Goal: Information Seeking & Learning: Learn about a topic

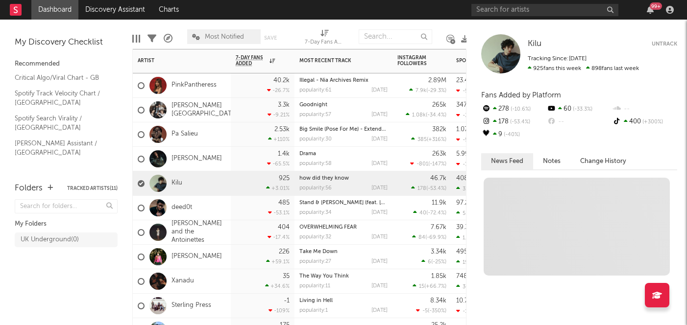
click at [240, 183] on div "925 +3.01 %" at bounding box center [263, 184] width 54 height 24
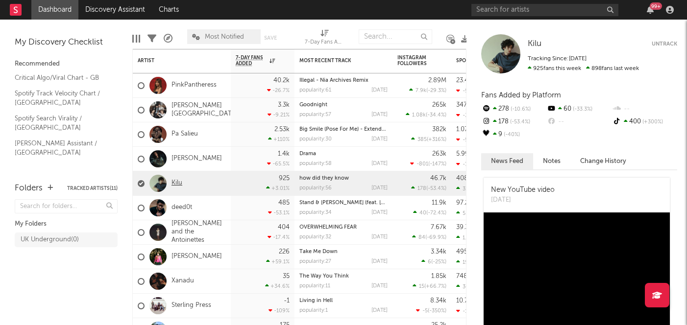
click at [179, 179] on link "Kilu" at bounding box center [177, 183] width 11 height 8
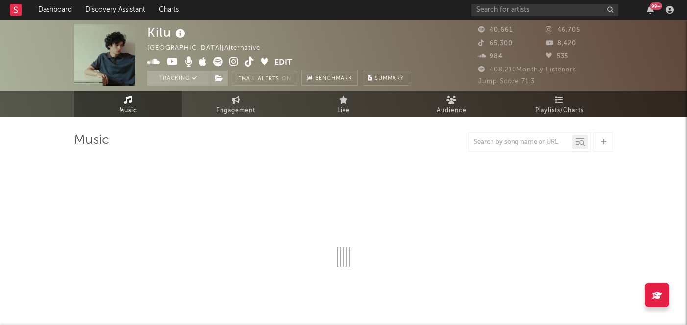
select select "6m"
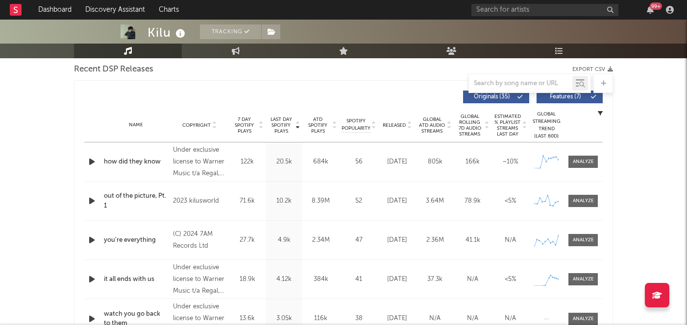
scroll to position [348, 0]
click at [582, 159] on div at bounding box center [583, 161] width 21 height 7
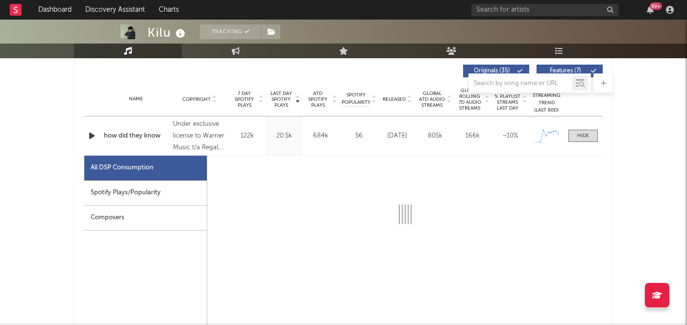
select select "1w"
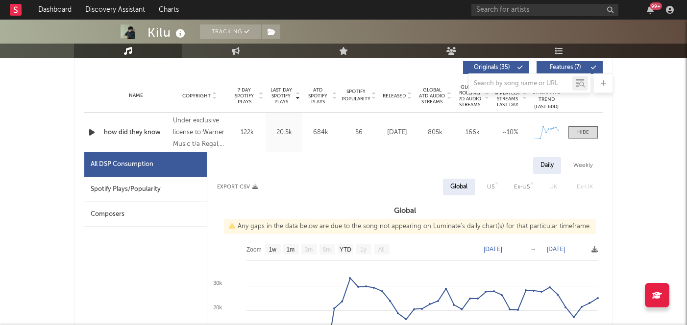
scroll to position [484, 0]
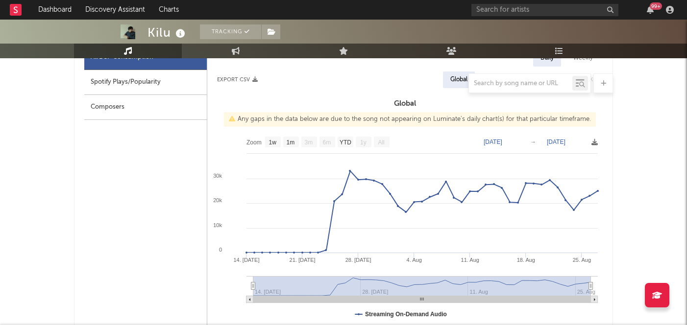
click at [129, 84] on div at bounding box center [343, 84] width 539 height 20
click at [148, 81] on div at bounding box center [343, 84] width 539 height 20
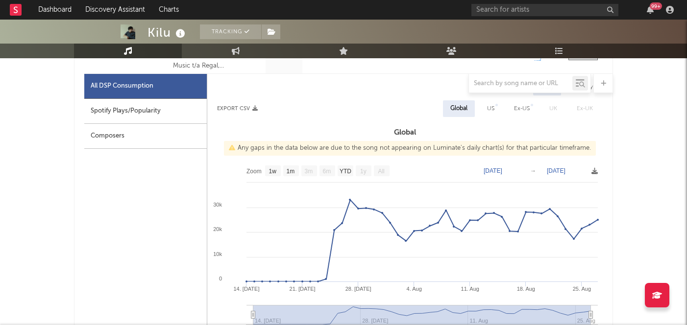
click at [158, 108] on div "Spotify Plays/Popularity" at bounding box center [145, 111] width 123 height 25
select select "1w"
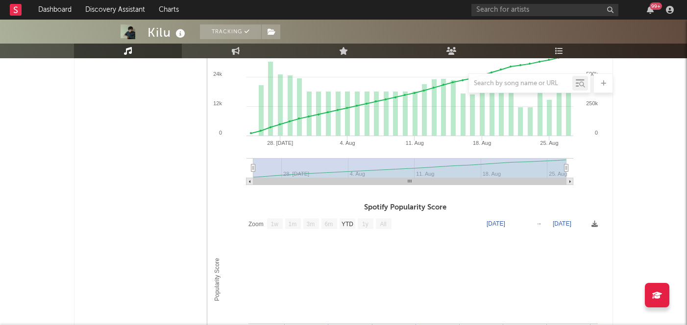
scroll to position [546, 0]
click at [345, 225] on text "YTD" at bounding box center [348, 225] width 12 height 7
select select "YTD"
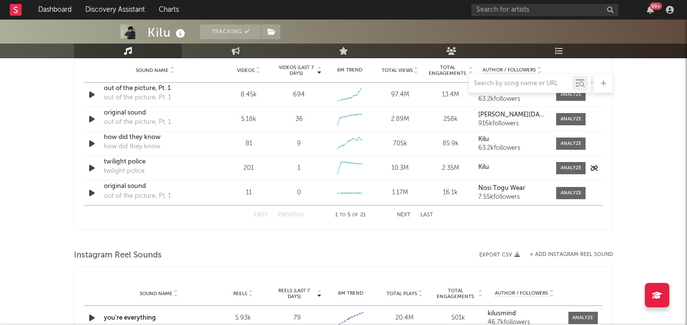
scroll to position [1178, 0]
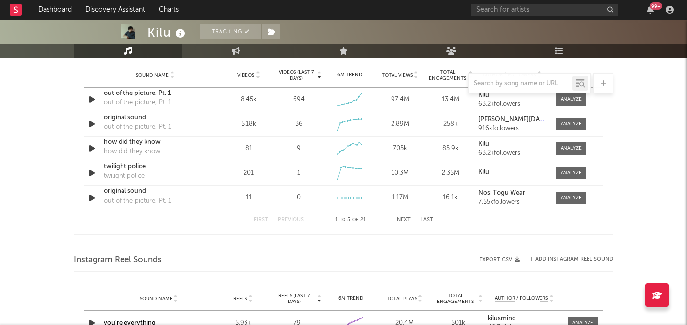
click at [305, 68] on div "Sound Name Videos Videos (last 7 days) Weekly Growth % 6M Trend Total Views Tot…" at bounding box center [343, 75] width 519 height 25
click at [304, 74] on div at bounding box center [343, 84] width 539 height 20
click at [315, 72] on span "Videos (last 7 days)" at bounding box center [296, 76] width 40 height 12
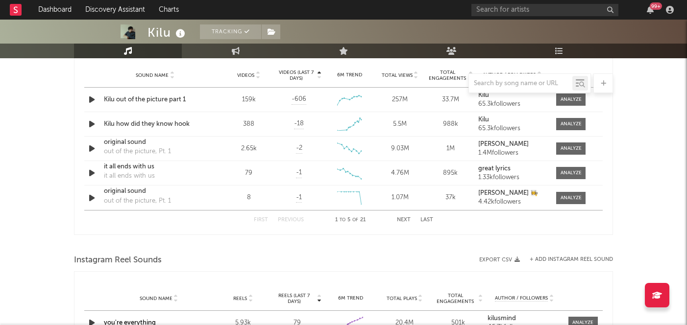
click at [250, 75] on div at bounding box center [343, 84] width 539 height 20
click at [255, 74] on div at bounding box center [343, 84] width 539 height 20
click at [581, 128] on span at bounding box center [570, 124] width 29 height 12
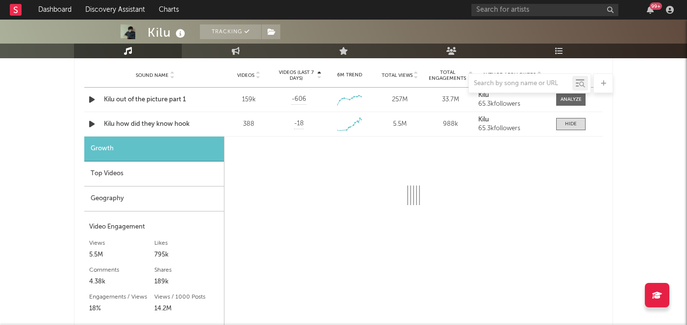
select select "1w"
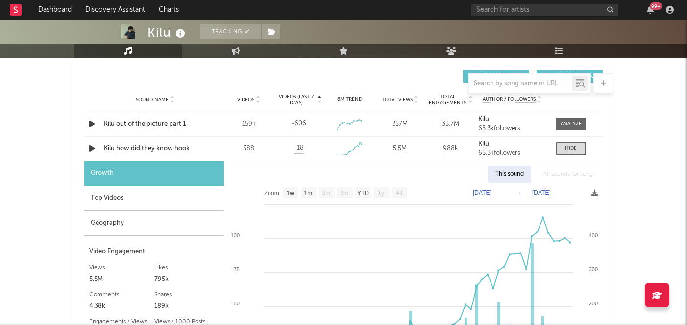
scroll to position [1155, 0]
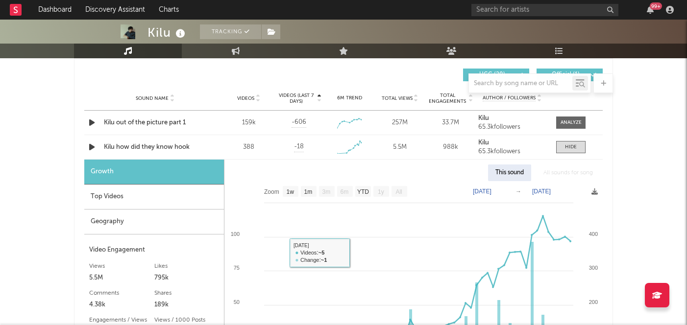
click at [183, 198] on div "Top Videos" at bounding box center [154, 197] width 140 height 25
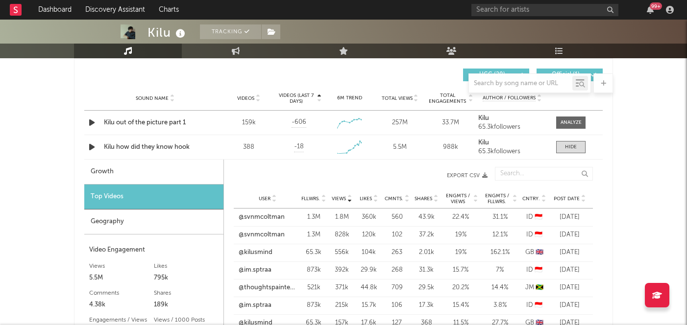
click at [563, 201] on span "Post Date" at bounding box center [567, 199] width 26 height 6
click at [264, 215] on link "@davetev" at bounding box center [253, 218] width 29 height 10
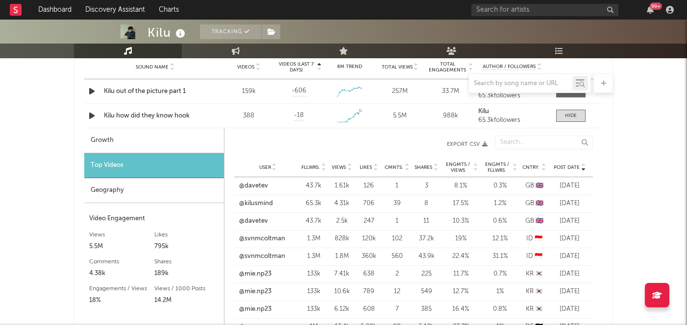
scroll to position [1187, 0]
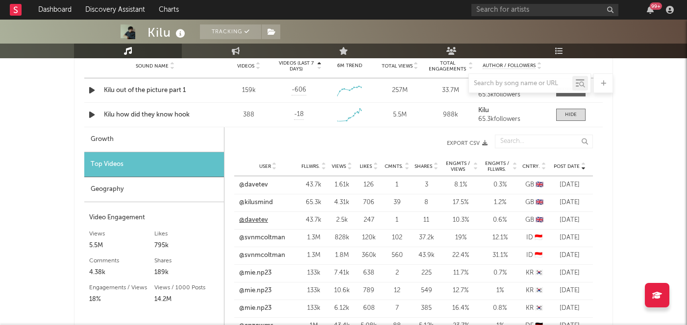
click at [266, 221] on link "@davetev" at bounding box center [253, 221] width 29 height 10
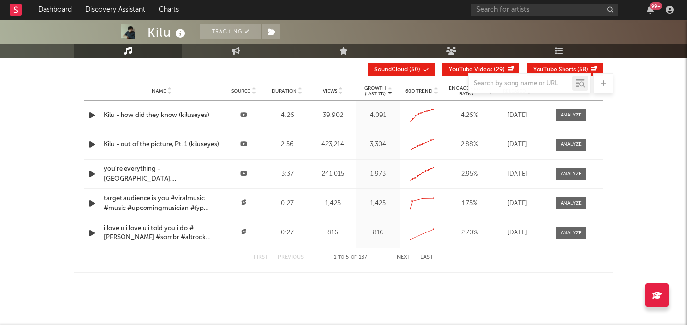
scroll to position [1911, 0]
